Goal: Entertainment & Leisure: Consume media (video, audio)

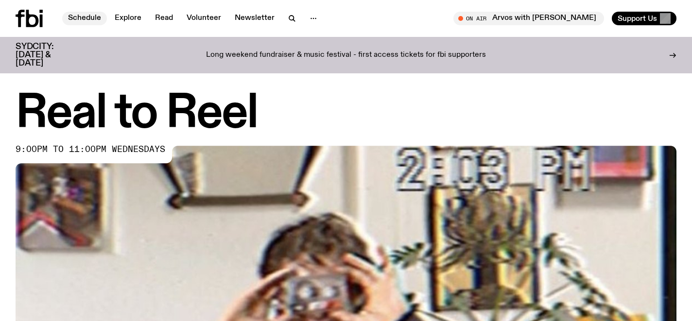
click at [94, 18] on link "Schedule" at bounding box center [84, 19] width 45 height 14
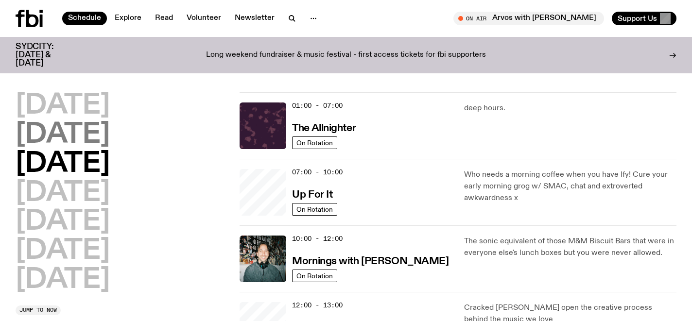
click at [83, 140] on h2 "Tuesday" at bounding box center [63, 135] width 94 height 27
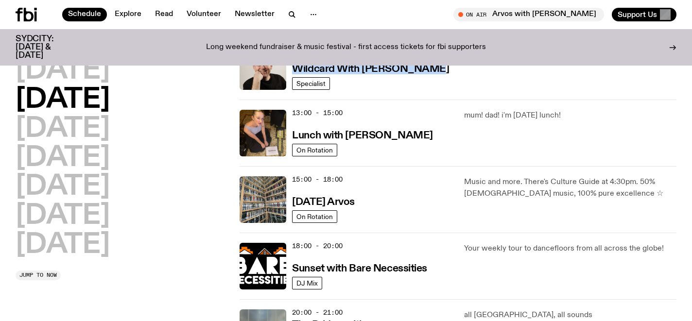
scroll to position [252, 0]
drag, startPoint x: 353, startPoint y: 199, endPoint x: 487, endPoint y: 3, distance: 237.5
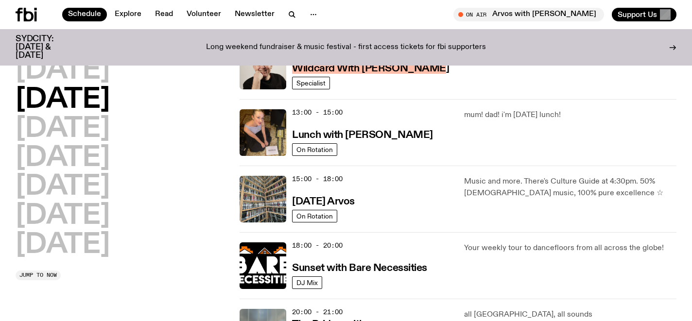
click at [0, 0] on div "Schedule Explore Read Volunteer Newsletter About Us Contact Champions of emergi…" at bounding box center [346, 318] width 692 height 1140
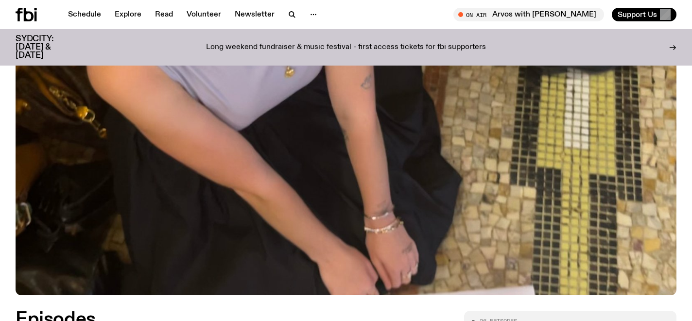
scroll to position [362, 0]
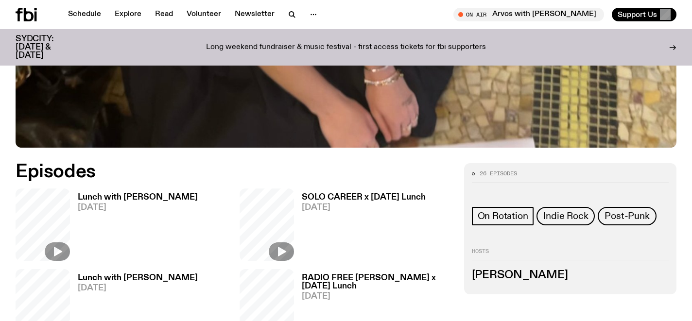
click at [106, 199] on h3 "Lunch with Sabine Lee Cook" at bounding box center [138, 198] width 120 height 8
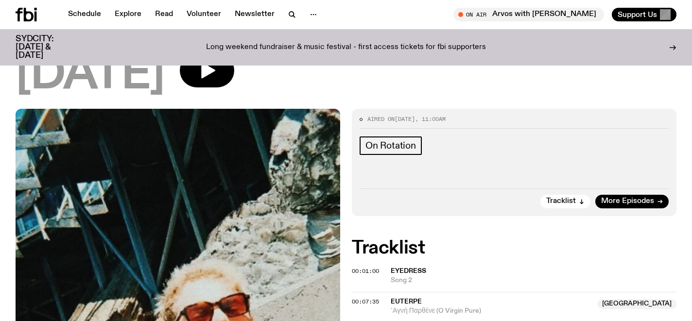
scroll to position [56, 0]
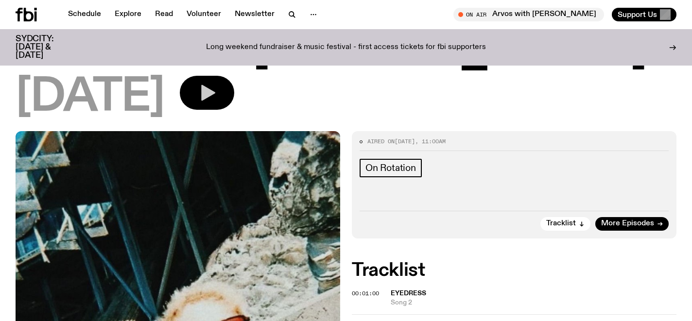
click at [215, 92] on icon "button" at bounding box center [208, 93] width 14 height 16
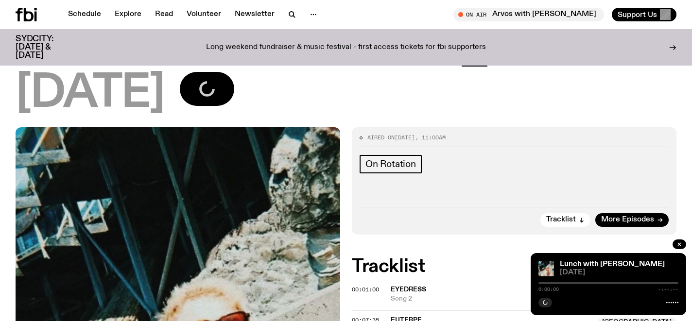
scroll to position [0, 0]
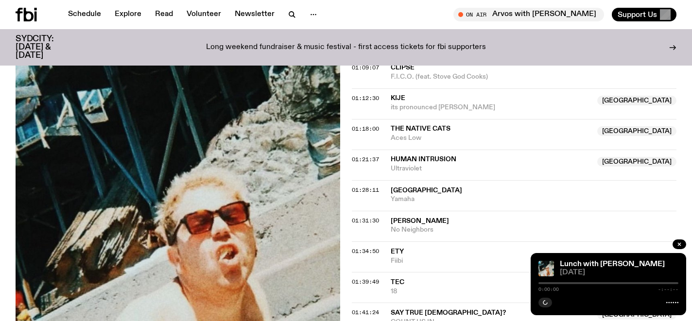
scroll to position [741, 0]
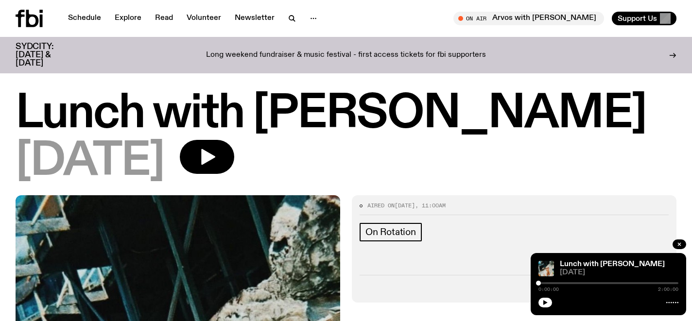
click at [217, 154] on icon "button" at bounding box center [206, 156] width 19 height 19
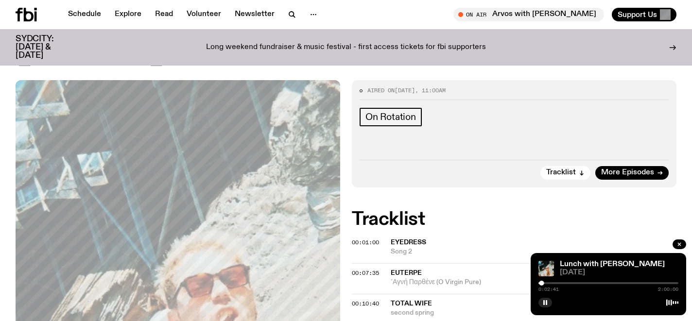
scroll to position [155, 0]
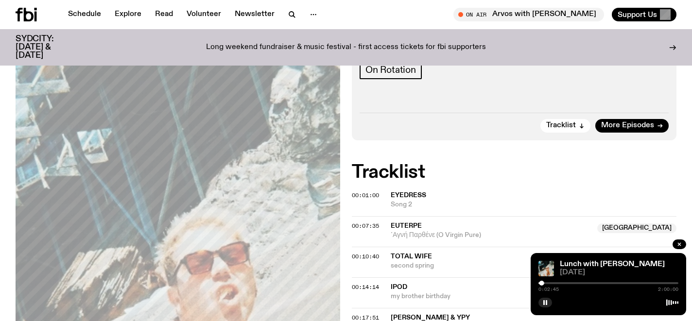
click at [545, 283] on div at bounding box center [609, 284] width 140 height 2
click at [543, 283] on div at bounding box center [543, 283] width 5 height 5
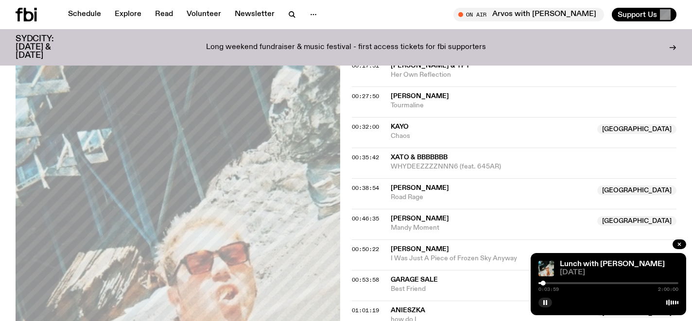
scroll to position [239, 0]
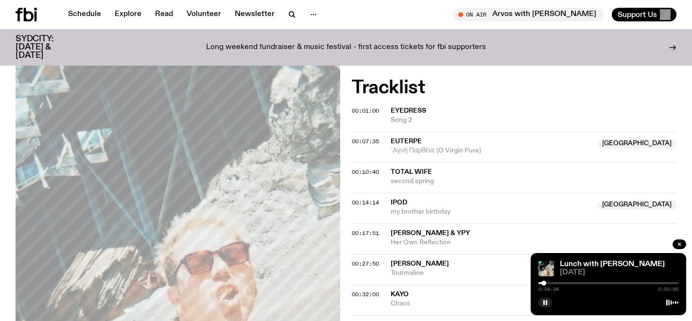
click at [547, 283] on div at bounding box center [609, 284] width 140 height 2
click at [546, 283] on div at bounding box center [545, 283] width 5 height 5
click at [545, 283] on div at bounding box center [544, 283] width 5 height 5
click at [544, 282] on div at bounding box center [544, 283] width 5 height 5
click at [547, 305] on rect "button" at bounding box center [546, 302] width 1 height 5
